Goal: Transaction & Acquisition: Purchase product/service

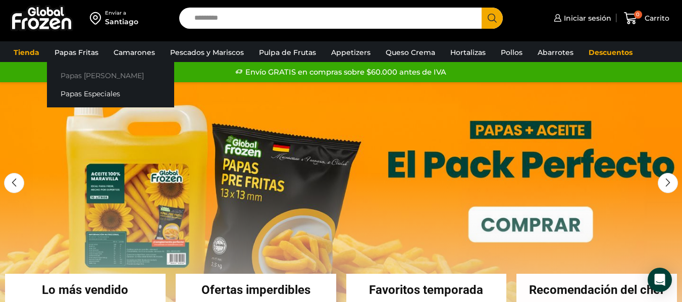
click at [77, 75] on link "Papas [PERSON_NAME]" at bounding box center [110, 75] width 127 height 19
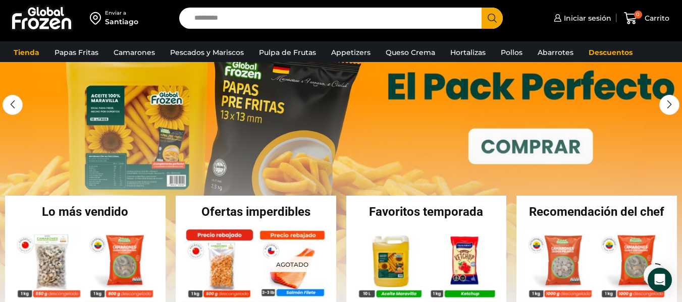
scroll to position [84, 0]
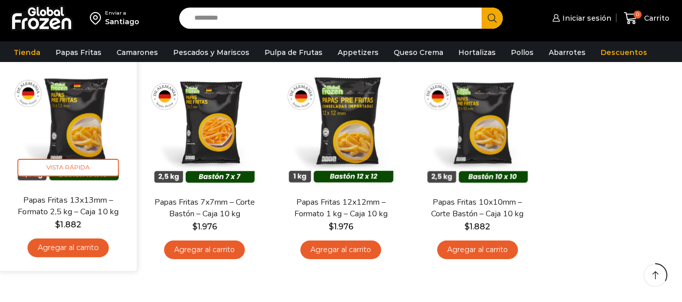
scroll to position [118, 0]
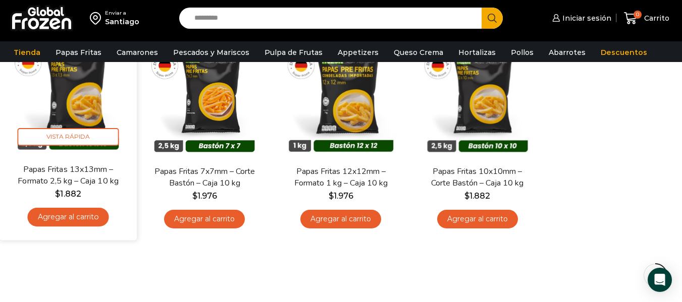
click at [74, 220] on link "Agregar al carrito" at bounding box center [68, 217] width 81 height 19
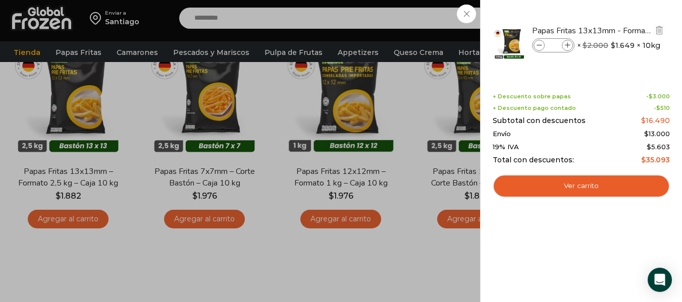
click at [571, 45] on span at bounding box center [567, 45] width 11 height 11
type input "*"
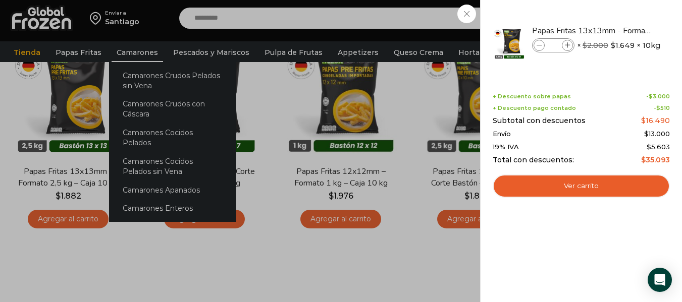
click at [622, 30] on div "1 Carrito 1 1 Shopping Cart *" at bounding box center [647, 19] width 50 height 24
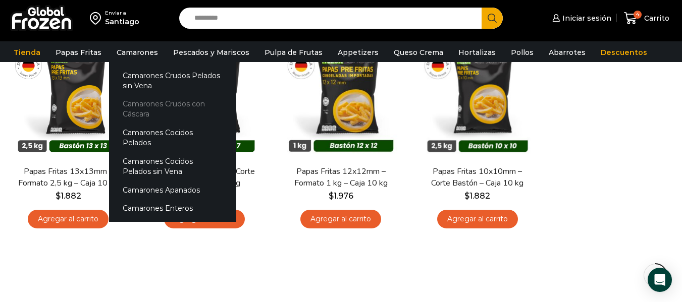
click at [125, 108] on link "Camarones Crudos con Cáscara" at bounding box center [172, 109] width 127 height 29
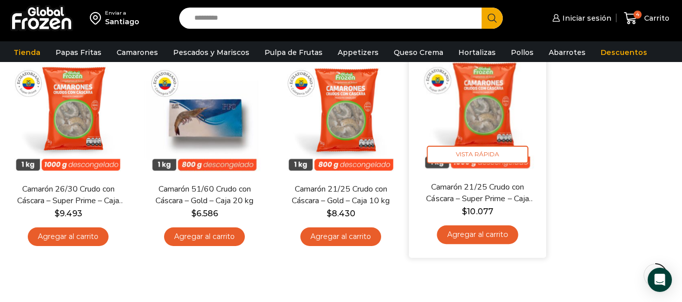
scroll to position [320, 0]
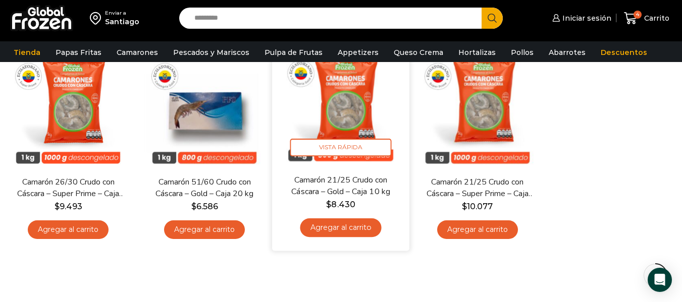
click at [347, 226] on link "Agregar al carrito" at bounding box center [340, 228] width 81 height 19
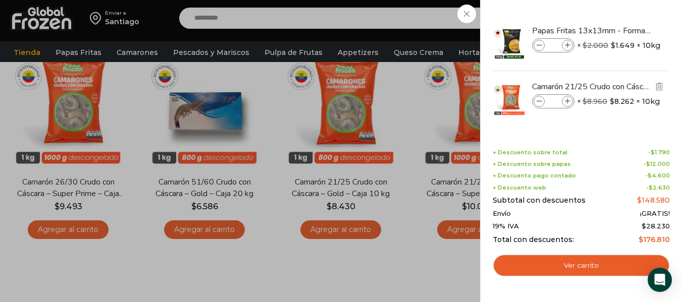
click at [567, 100] on icon at bounding box center [568, 102] width 6 height 6
type input "*"
click at [622, 30] on div "5 Carrito 5 5 Shopping Cart *" at bounding box center [647, 19] width 50 height 24
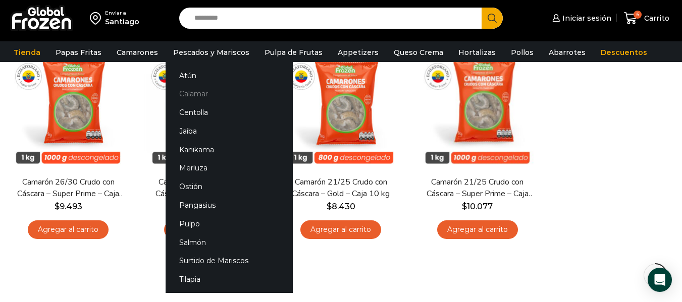
click at [192, 91] on link "Calamar" at bounding box center [229, 94] width 127 height 19
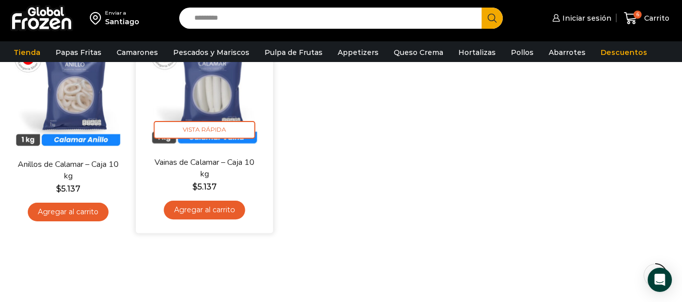
scroll to position [135, 0]
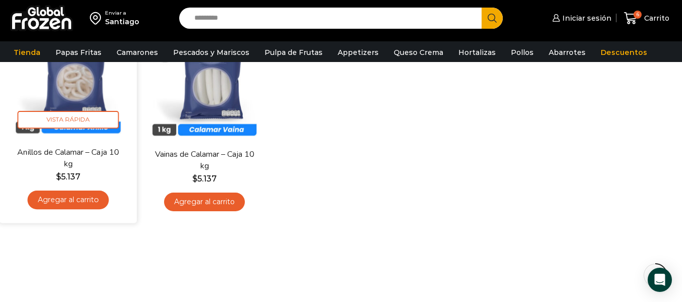
click at [68, 199] on link "Agregar al carrito" at bounding box center [68, 200] width 81 height 19
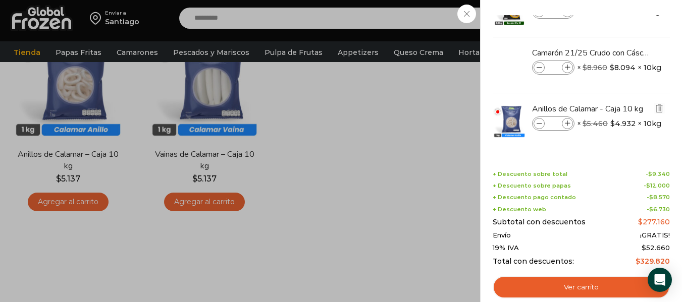
scroll to position [34, 0]
click at [572, 121] on span at bounding box center [567, 123] width 11 height 11
type input "*"
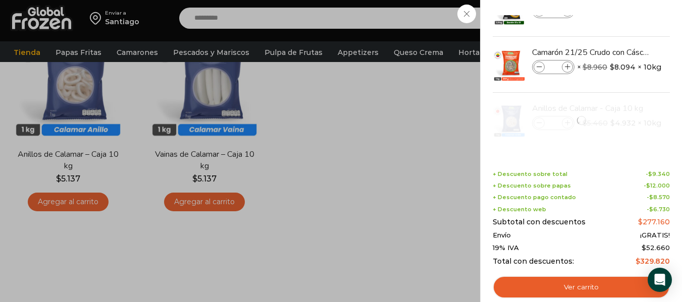
click at [622, 30] on div "7 Carrito 7 7 Shopping Cart *" at bounding box center [647, 19] width 50 height 24
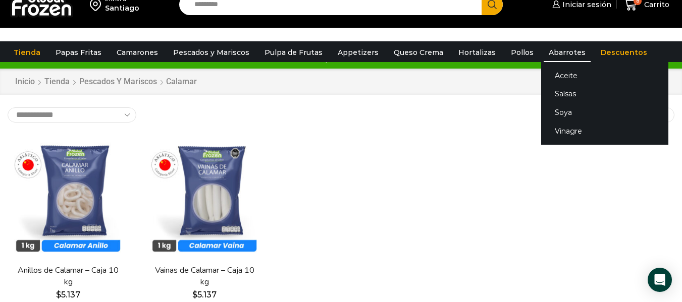
scroll to position [0, 0]
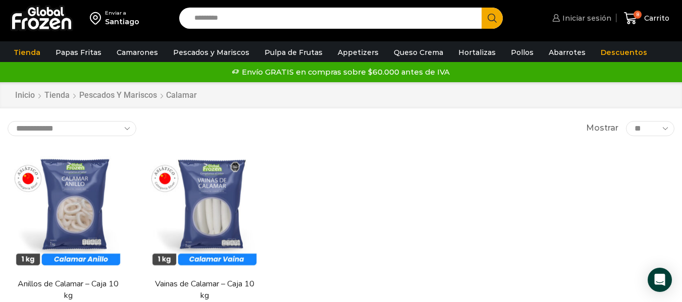
click at [560, 17] on icon at bounding box center [556, 18] width 8 height 8
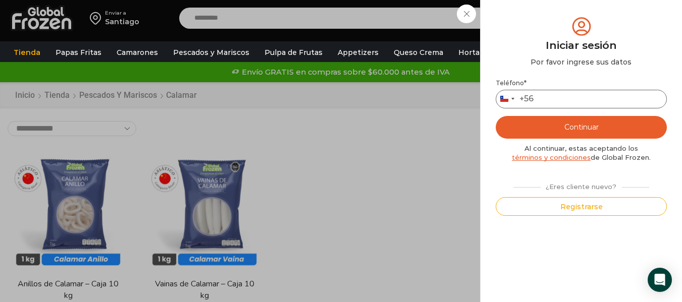
click at [545, 92] on input "Teléfono *" at bounding box center [581, 99] width 171 height 19
type input "*********"
click at [570, 130] on button "Continuar" at bounding box center [581, 127] width 171 height 23
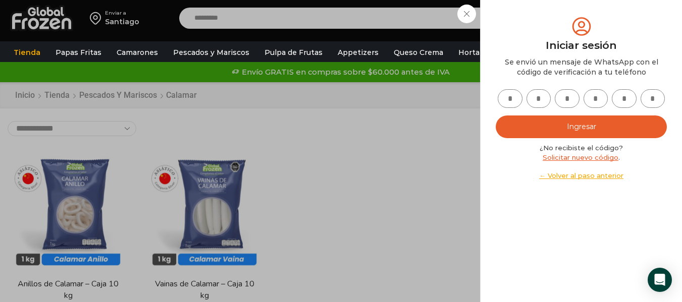
click at [511, 101] on input "text" at bounding box center [510, 98] width 25 height 19
type input "*"
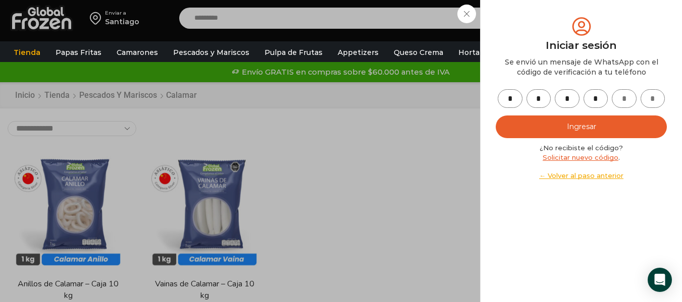
type input "*"
click at [496, 116] on button "Ingresar" at bounding box center [581, 127] width 171 height 23
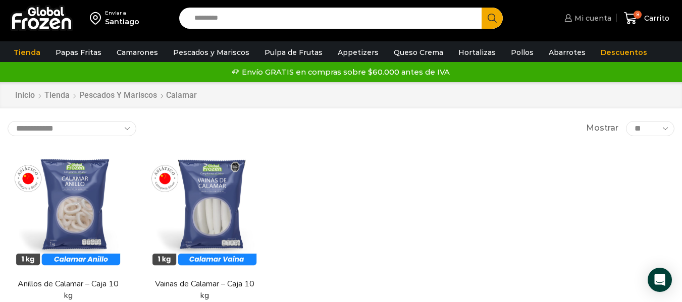
click at [593, 20] on span "Mi cuenta" at bounding box center [591, 18] width 39 height 10
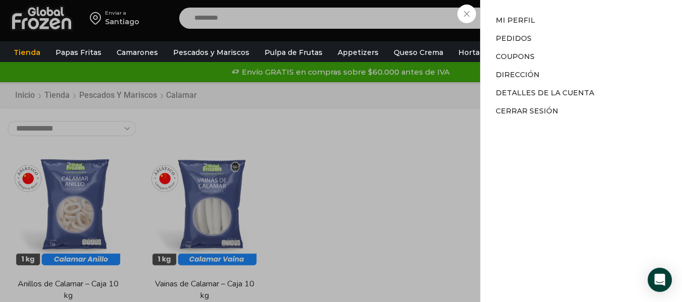
click at [562, 11] on div "Mi cuenta Mi cuenta Mi perfil Pedidos Descargas Coupons Dirección Detalles de l…" at bounding box center [586, 18] width 49 height 20
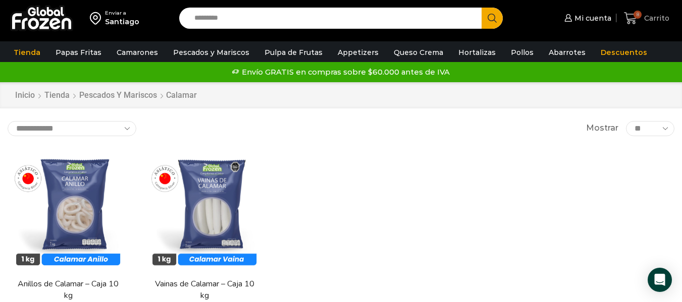
drag, startPoint x: 645, startPoint y: 19, endPoint x: 623, endPoint y: 35, distance: 27.5
click at [645, 18] on span "Carrito" at bounding box center [656, 18] width 28 height 10
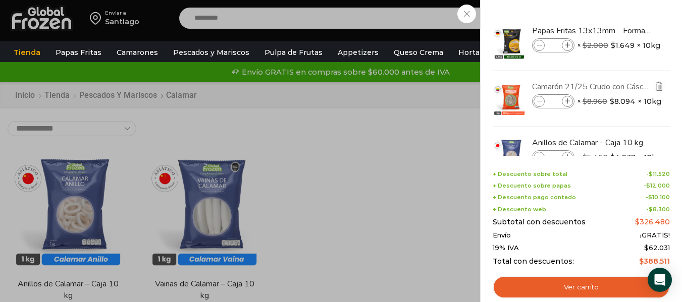
click at [562, 84] on link "Camarón 21/25 Crudo con Cáscara - Gold - Caja 10 kg" at bounding box center [592, 86] width 120 height 11
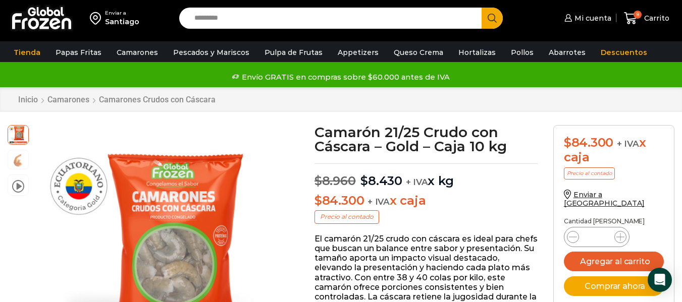
scroll to position [17, 0]
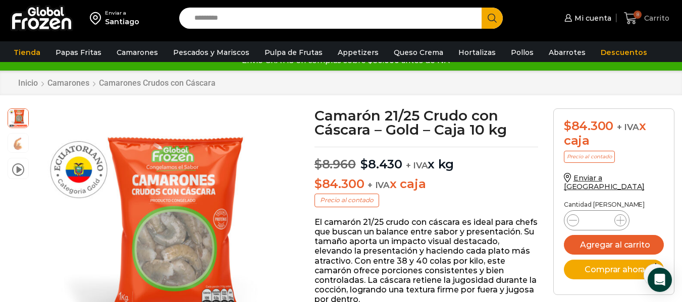
click at [640, 18] on span "8" at bounding box center [633, 19] width 18 height 14
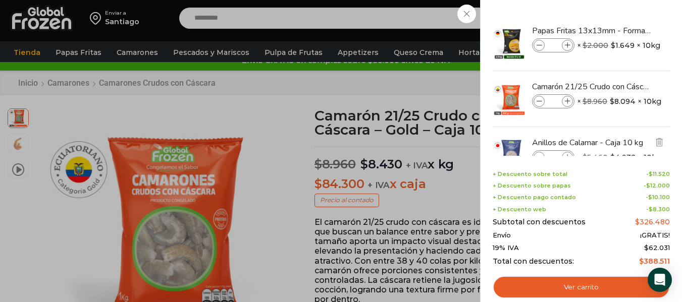
click at [535, 133] on li "Anillos de Calamar - Caja 10 kg Anillos de Calamar - Caja 10 kg cantidad * × $ …" at bounding box center [581, 155] width 179 height 56
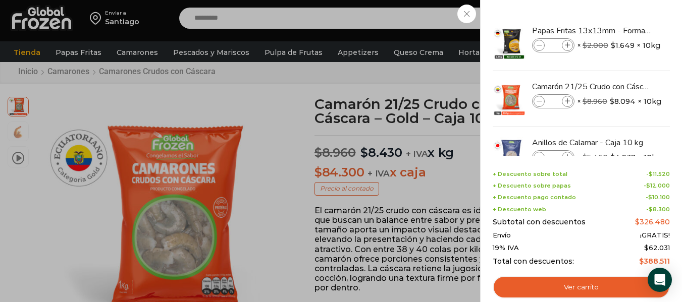
scroll to position [34, 0]
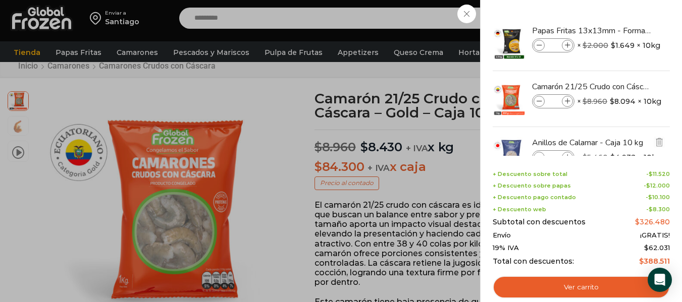
click at [509, 136] on li "Anillos de Calamar - Caja 10 kg Anillos de Calamar - Caja 10 kg cantidad * × $ …" at bounding box center [581, 155] width 179 height 56
click at [509, 146] on img at bounding box center [509, 154] width 35 height 35
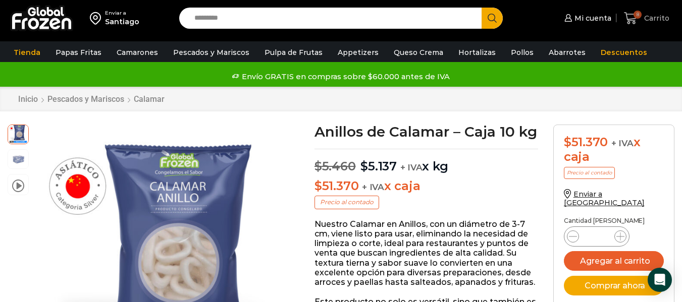
click at [643, 16] on span "Carrito" at bounding box center [656, 18] width 28 height 10
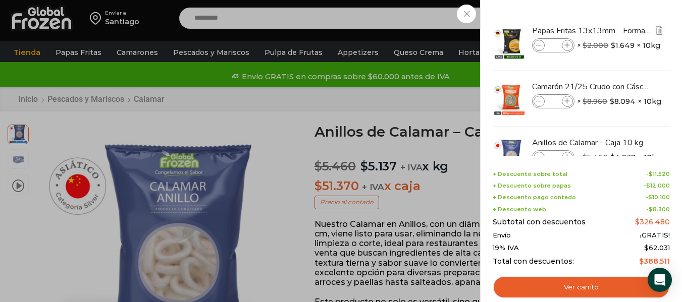
click at [568, 45] on icon at bounding box center [568, 46] width 6 height 6
type input "*"
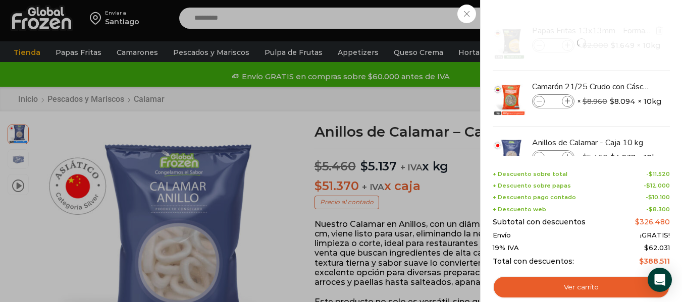
click at [540, 44] on div at bounding box center [581, 43] width 179 height 56
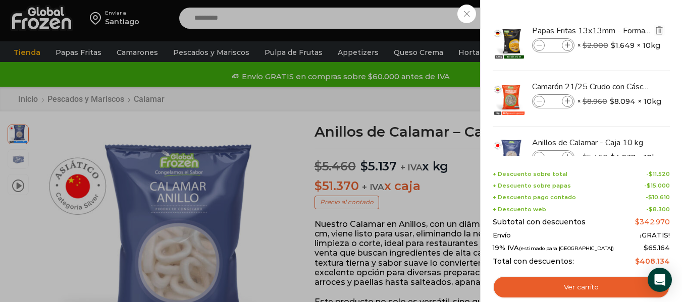
click at [539, 44] on icon at bounding box center [540, 46] width 6 height 6
type input "*"
click at [584, 33] on link "Papas Fritas 13x13mm - Formato 2,5 kg - Caja 10 kg" at bounding box center [592, 30] width 120 height 11
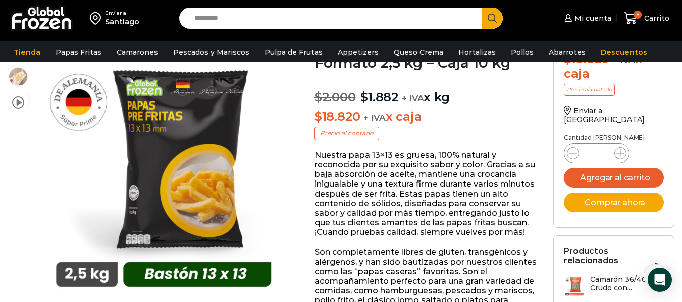
scroll to position [17, 0]
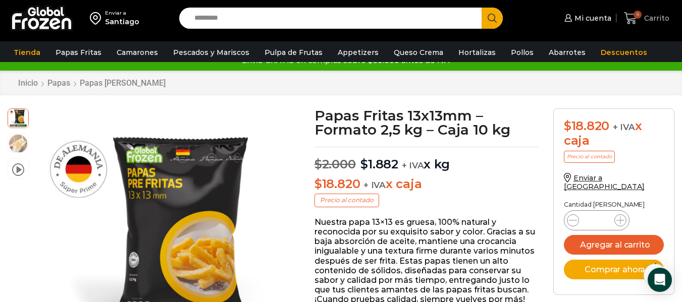
click at [640, 18] on span "8" at bounding box center [638, 15] width 8 height 8
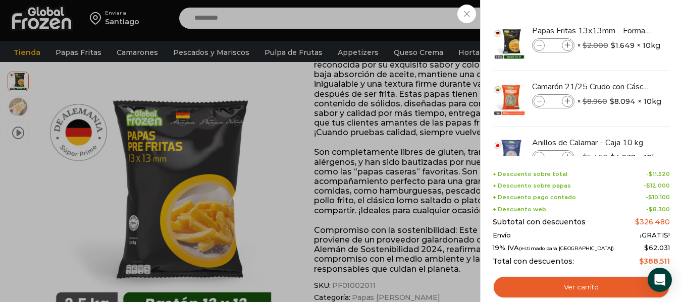
scroll to position [185, 0]
click at [578, 287] on link "Ver carrito" at bounding box center [581, 287] width 177 height 23
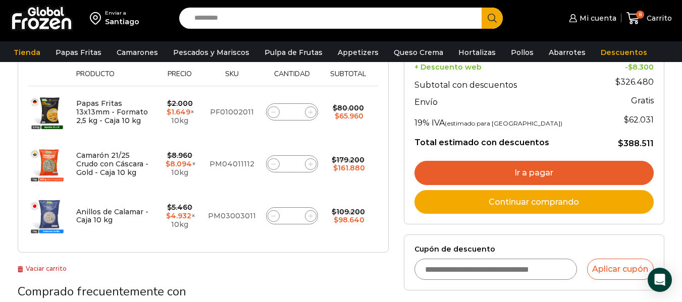
scroll to position [202, 0]
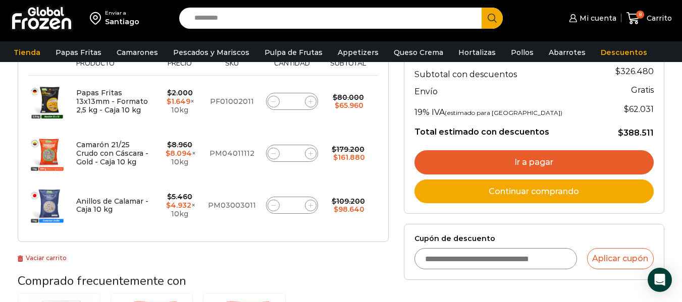
click at [269, 157] on span at bounding box center [274, 154] width 12 height 12
type input "*"
click at [271, 204] on icon at bounding box center [273, 205] width 5 height 5
type input "*"
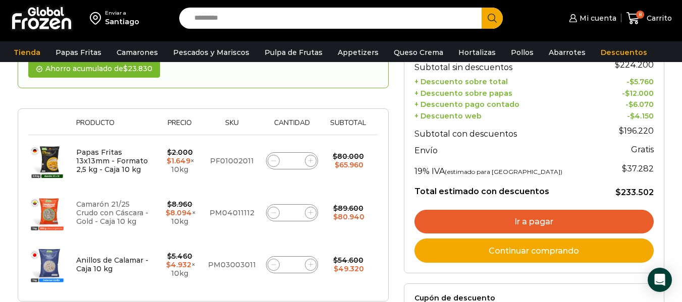
scroll to position [201, 0]
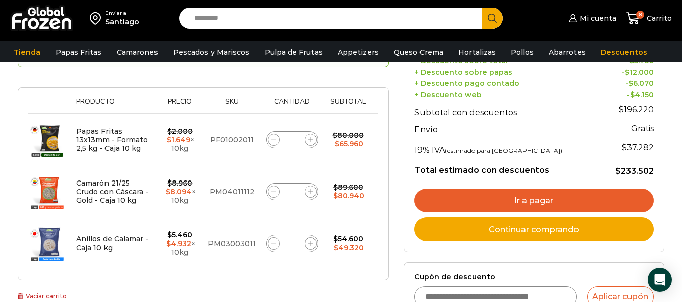
click at [313, 194] on icon at bounding box center [310, 191] width 5 height 5
type input "*"
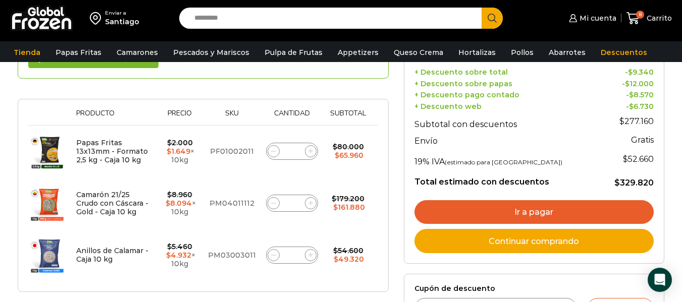
scroll to position [192, 0]
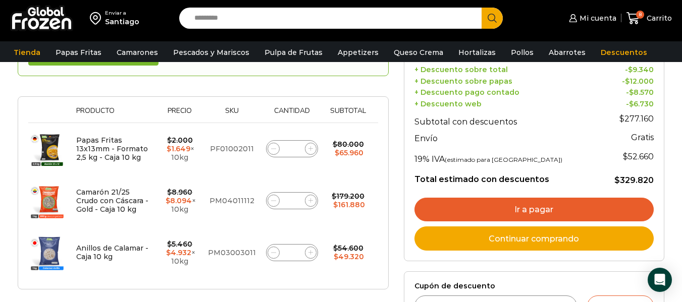
click at [562, 209] on link "Ir a pagar" at bounding box center [534, 210] width 239 height 24
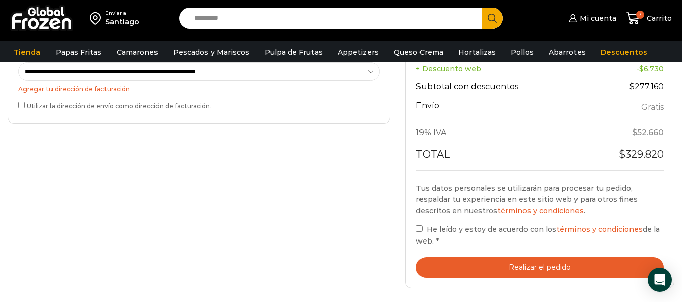
scroll to position [454, 0]
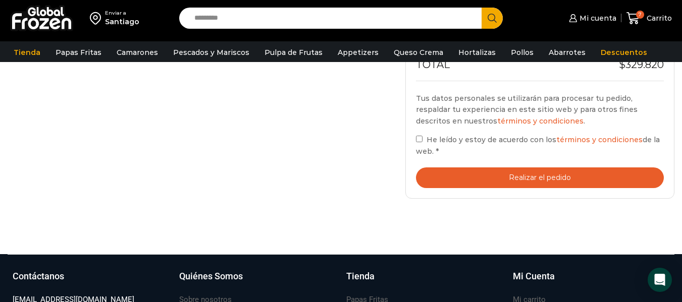
click at [512, 181] on button "Realizar el pedido" at bounding box center [540, 178] width 248 height 21
